Goal: Find specific page/section: Find specific page/section

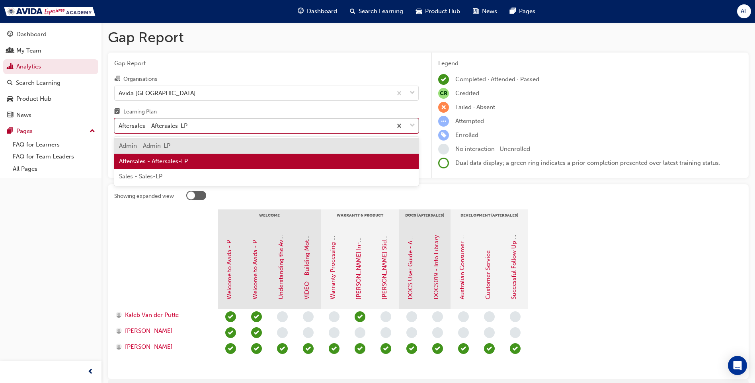
click at [283, 124] on div "Aftersales - Aftersales-LP" at bounding box center [253, 126] width 277 height 14
click at [119, 124] on input "Learning Plan option Aftersales - Aftersales-LP, selected. option Admin - Admin…" at bounding box center [119, 125] width 1 height 7
click at [229, 177] on div "Sales - Sales-LP" at bounding box center [266, 177] width 305 height 16
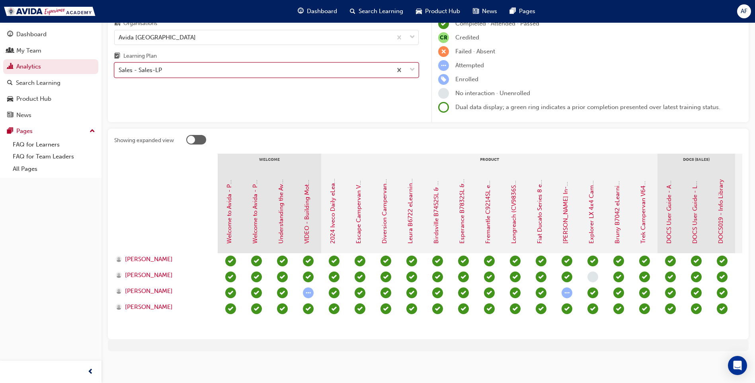
scroll to position [57, 0]
click at [293, 72] on div "Sales - Sales-LP" at bounding box center [253, 69] width 277 height 14
click at [119, 72] on input "Learning Plan option Sales - Sales-LP, selected. 0 results available. Select is…" at bounding box center [119, 69] width 1 height 7
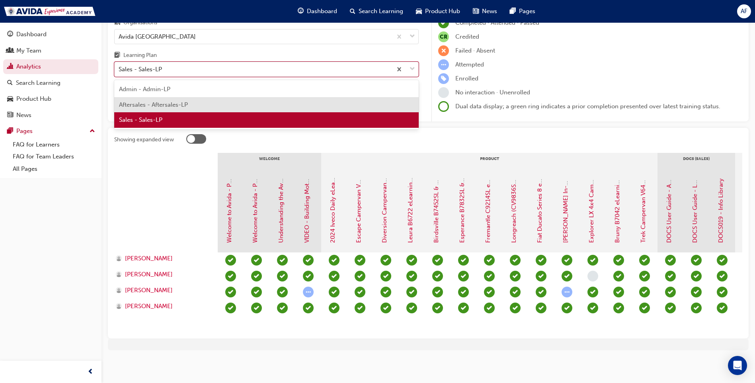
click at [197, 106] on div "Aftersales - Aftersales-LP" at bounding box center [266, 105] width 305 height 16
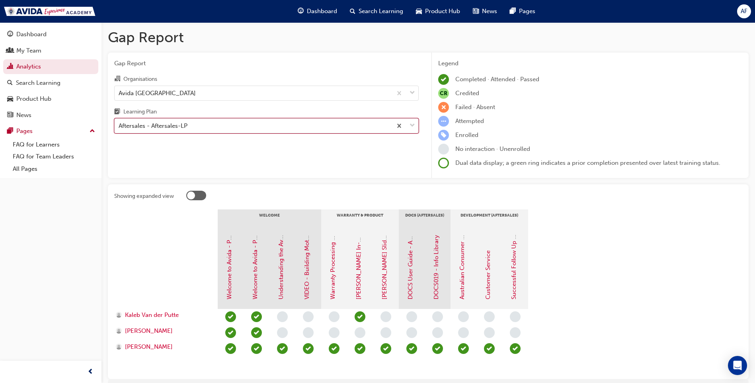
click at [193, 124] on div "Aftersales - Aftersales-LP" at bounding box center [253, 126] width 277 height 14
click at [119, 124] on input "Learning Plan option Aftersales - Aftersales-LP, selected. 0 results available.…" at bounding box center [119, 125] width 1 height 7
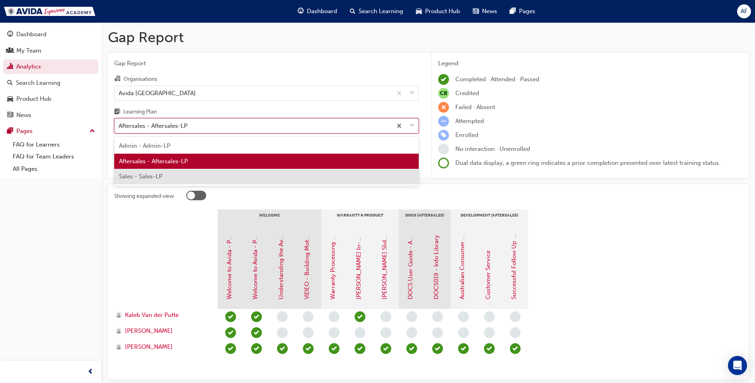
click at [171, 178] on div "Sales - Sales-LP" at bounding box center [266, 177] width 305 height 16
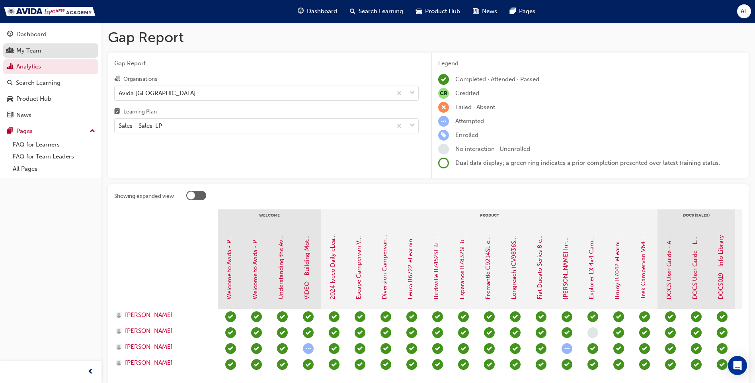
click at [31, 47] on div "My Team" at bounding box center [28, 50] width 25 height 9
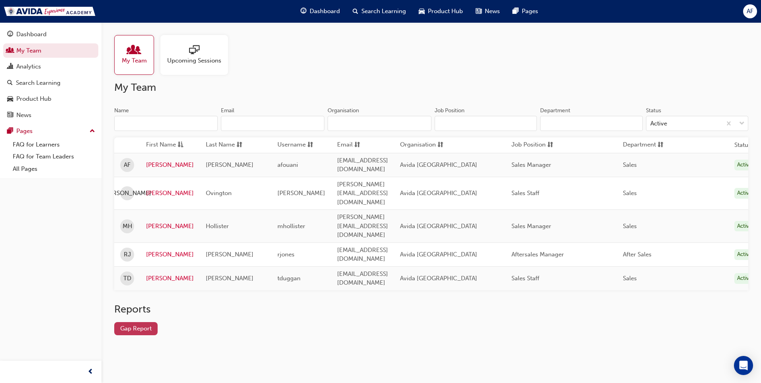
click at [145, 322] on link "Gap Report" at bounding box center [135, 328] width 43 height 13
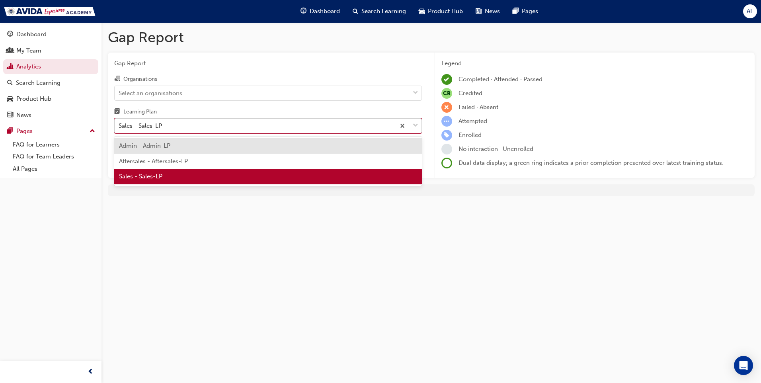
click at [236, 133] on div "Sales - Sales-LP" at bounding box center [268, 125] width 308 height 15
click at [119, 129] on input "Learning Plan option Admin - Admin-LP focused, 1 of 3. 3 results available. Use…" at bounding box center [119, 125] width 1 height 7
click at [197, 178] on div "Sales - Sales-LP" at bounding box center [268, 177] width 308 height 16
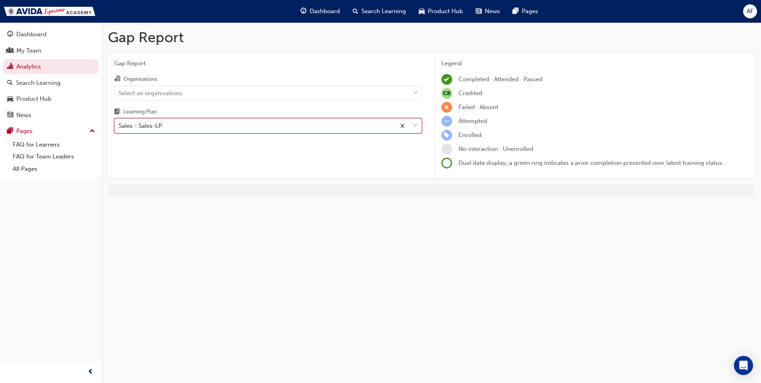
click at [198, 130] on div "Sales - Sales-LP" at bounding box center [255, 126] width 281 height 14
click at [119, 129] on input "Learning Plan option Sales - Sales-LP, selected. 0 results available. Select is…" at bounding box center [119, 125] width 1 height 7
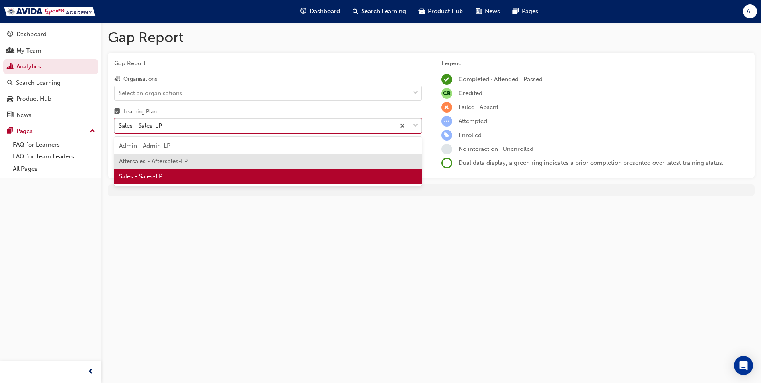
click at [171, 164] on span "Aftersales - Aftersales-LP" at bounding box center [153, 161] width 69 height 7
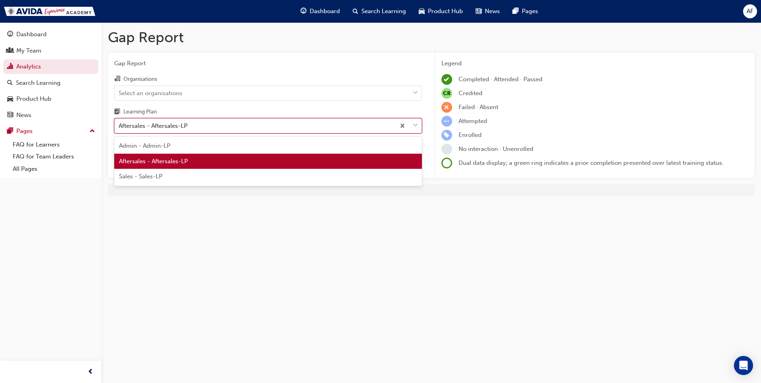
click at [232, 129] on div "Aftersales - Aftersales-LP" at bounding box center [255, 126] width 281 height 14
click at [119, 129] on input "Learning Plan option Aftersales - Aftersales-LP focused, 2 of 3. 3 results avai…" at bounding box center [119, 125] width 1 height 7
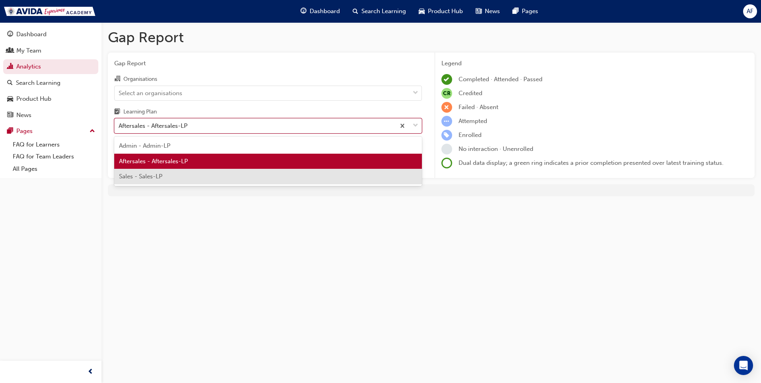
click at [160, 180] on span "Sales - Sales-LP" at bounding box center [140, 176] width 43 height 7
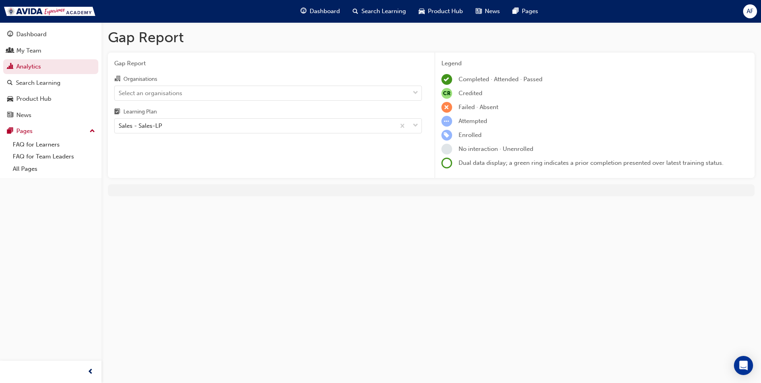
click at [174, 81] on div "Organisations" at bounding box center [268, 80] width 308 height 12
click at [119, 89] on input "Organisations Select an organisations" at bounding box center [119, 92] width 1 height 7
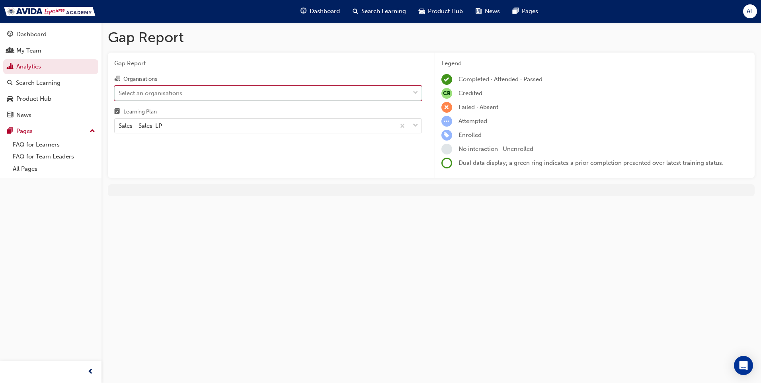
click at [193, 92] on div "Select an organisations" at bounding box center [262, 93] width 295 height 14
click at [119, 92] on input "Organisations 0 results available. Select is focused ,type to refine list, pres…" at bounding box center [119, 92] width 1 height 7
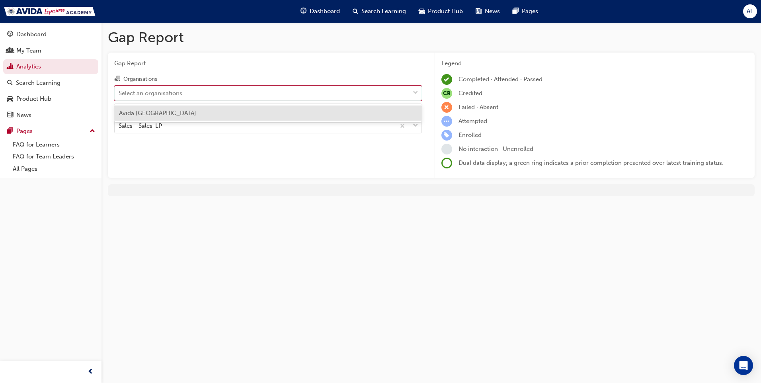
click at [183, 113] on div "Avida [GEOGRAPHIC_DATA]" at bounding box center [268, 113] width 308 height 16
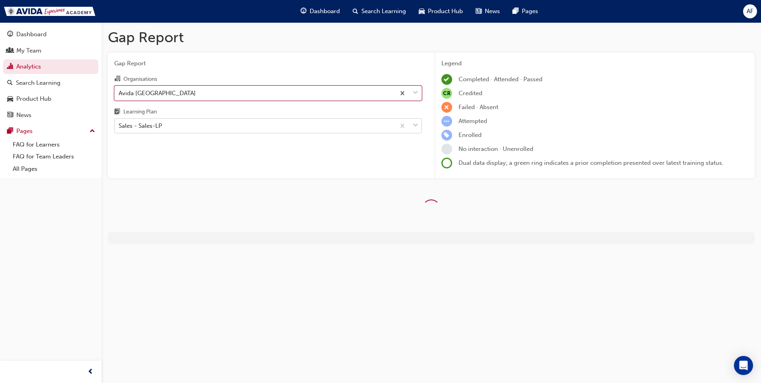
click at [198, 123] on div "Sales - Sales-LP" at bounding box center [255, 126] width 281 height 14
click at [119, 123] on input "Learning Plan Sales - Sales-LP" at bounding box center [119, 125] width 1 height 7
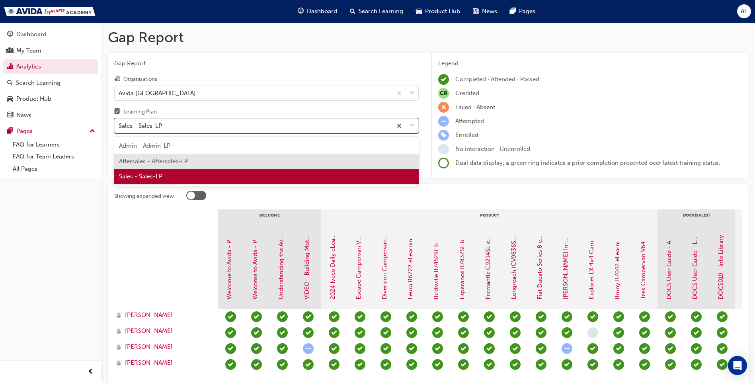
click at [185, 160] on span "Aftersales - Aftersales-LP" at bounding box center [153, 161] width 69 height 7
